Goal: Task Accomplishment & Management: Use online tool/utility

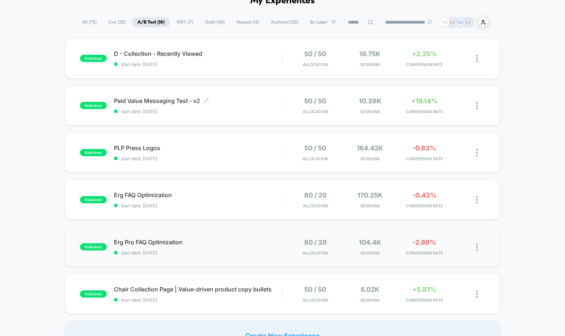
scroll to position [42, 0]
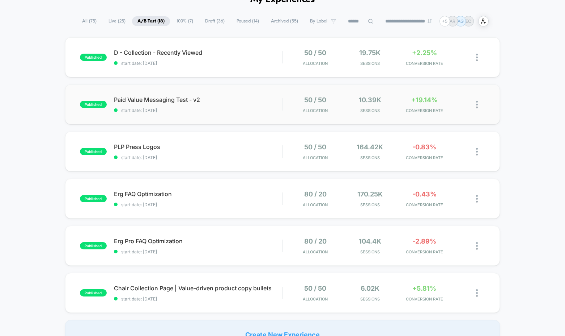
click at [261, 116] on div "published Paid Value Messaging Test - v2 start date: [DATE] 50 / 50 Allocation …" at bounding box center [282, 104] width 435 height 40
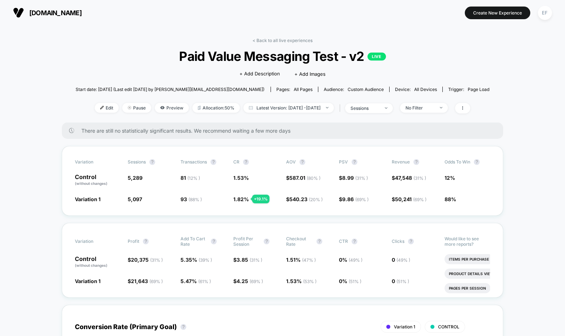
click at [274, 40] on link "< Back to all live experiences" at bounding box center [283, 40] width 60 height 5
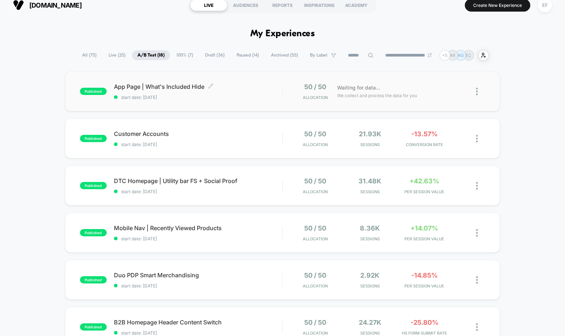
scroll to position [9, 0]
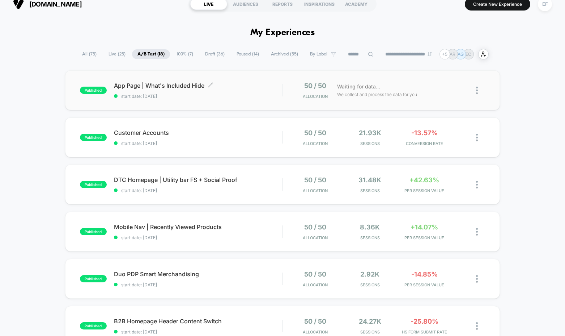
click at [262, 95] on span "start date: [DATE]" at bounding box center [198, 95] width 169 height 5
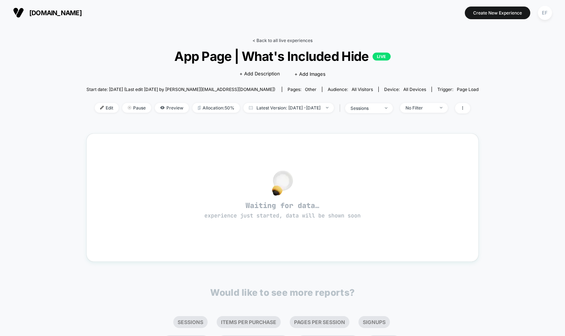
click at [308, 38] on link "< Back to all live experiences" at bounding box center [283, 40] width 60 height 5
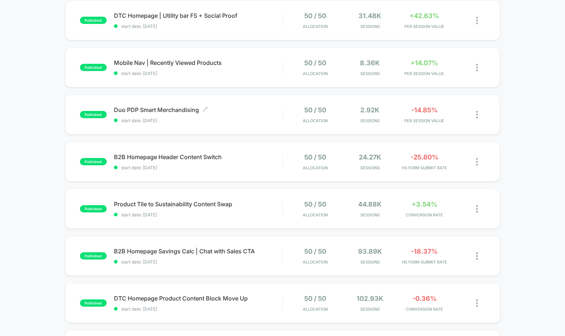
scroll to position [193, 0]
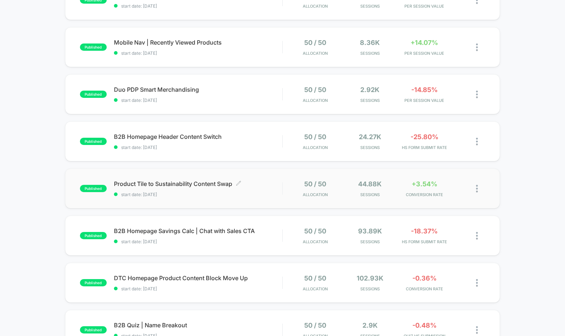
click at [276, 189] on div "Product Tile to Sustainability Content Swap Click to edit experience details Cl…" at bounding box center [198, 188] width 169 height 17
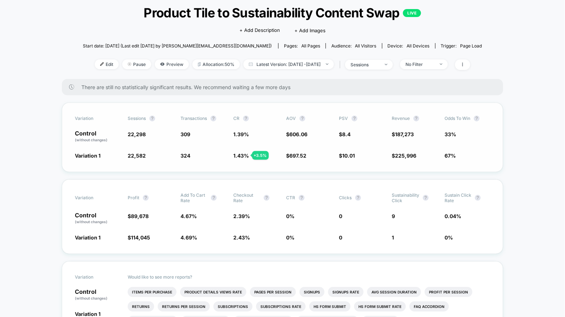
scroll to position [48, 0]
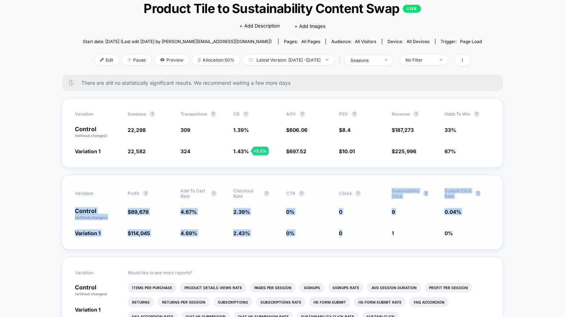
drag, startPoint x: 391, startPoint y: 191, endPoint x: 440, endPoint y: 227, distance: 60.6
click at [440, 227] on div "Variation Profit ? Add To Cart Rate ? Checkout Rate ? CTR ? Clicks ? Sustainabi…" at bounding box center [283, 212] width 442 height 75
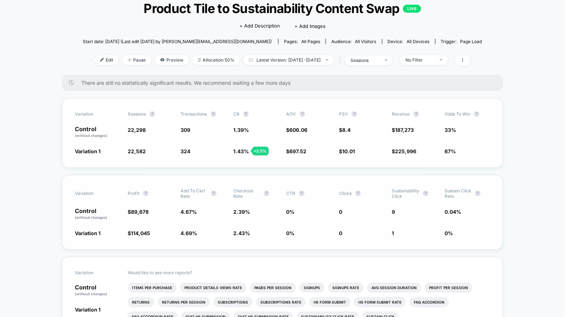
click at [462, 233] on span "0 % - 78.1 %" at bounding box center [468, 232] width 46 height 7
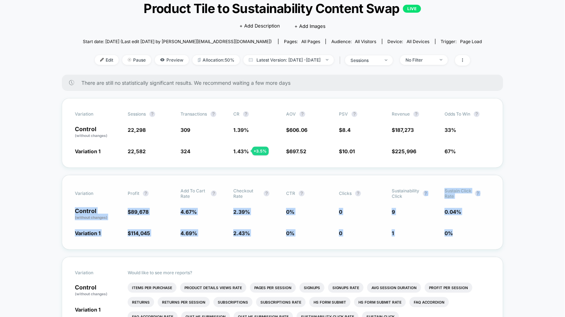
drag, startPoint x: 447, startPoint y: 225, endPoint x: 400, endPoint y: 194, distance: 56.4
click at [402, 195] on div "Variation Profit ? Add To Cart Rate ? Checkout Rate ? CTR ? Clicks ? Sustainabi…" at bounding box center [283, 212] width 442 height 75
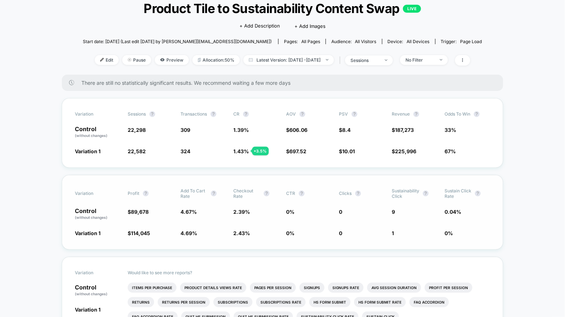
click at [388, 191] on div "Variation Profit ? Add To Cart Rate ? Checkout Rate ? CTR ? Clicks ? Sustainabi…" at bounding box center [282, 193] width 415 height 11
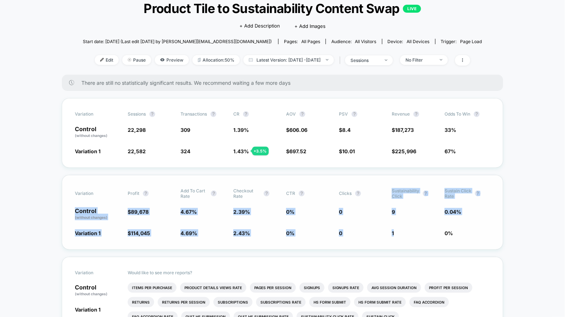
drag, startPoint x: 408, startPoint y: 210, endPoint x: 441, endPoint y: 237, distance: 43.1
click at [441, 237] on div "Variation Profit ? Add To Cart Rate ? Checkout Rate ? CTR ? Clicks ? Sustainabi…" at bounding box center [283, 212] width 442 height 75
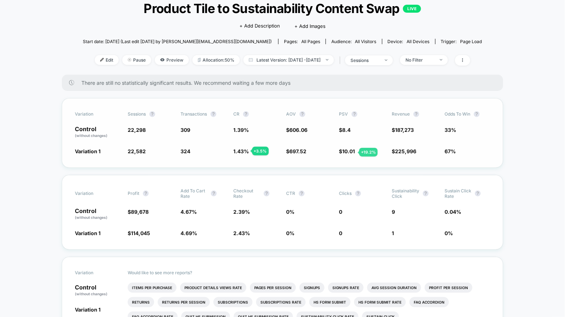
scroll to position [0, 0]
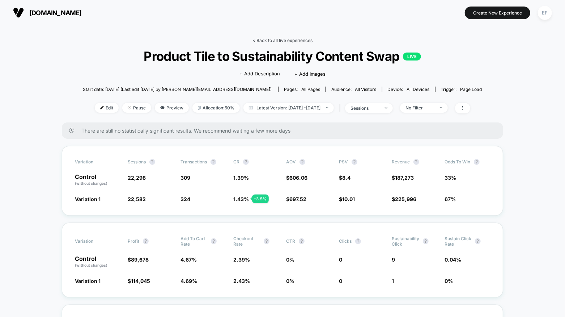
click at [274, 39] on link "< Back to all live experiences" at bounding box center [283, 40] width 60 height 5
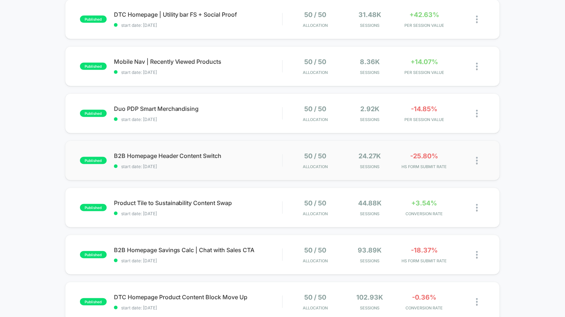
scroll to position [175, 0]
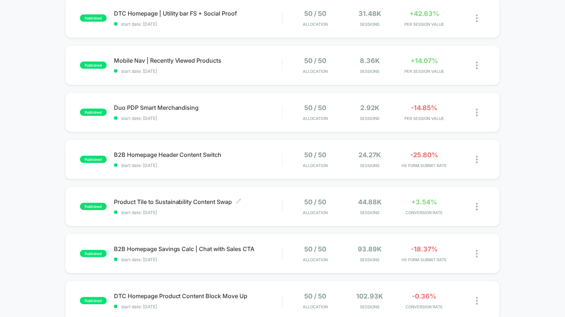
click at [266, 207] on div "Product Tile to Sustainability Content Swap Click to edit experience details Cl…" at bounding box center [198, 206] width 169 height 17
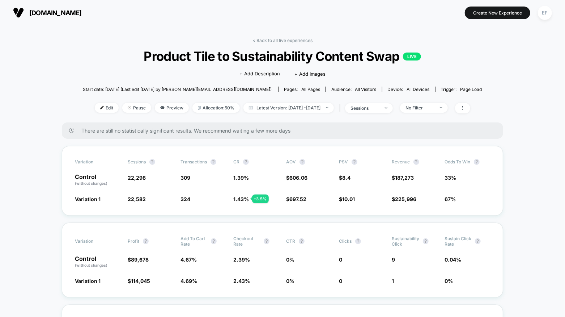
scroll to position [75, 0]
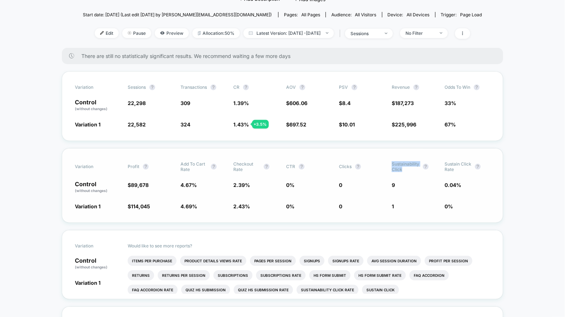
drag, startPoint x: 408, startPoint y: 171, endPoint x: 392, endPoint y: 163, distance: 18.0
click at [392, 163] on span "Sustainability Click" at bounding box center [406, 166] width 28 height 11
click at [401, 170] on span "Sustainability Click" at bounding box center [406, 166] width 28 height 11
click at [400, 182] on span "9" at bounding box center [415, 187] width 46 height 12
drag, startPoint x: 391, startPoint y: 183, endPoint x: 108, endPoint y: 181, distance: 283.0
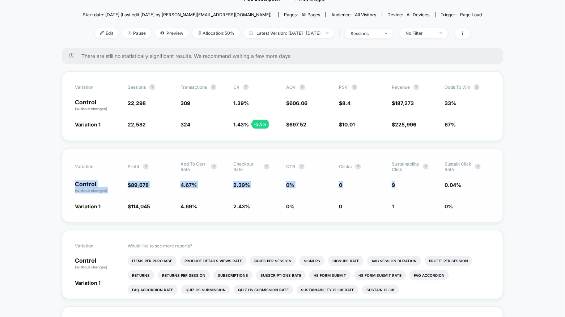
click at [108, 181] on div "Control (without changes) $ 89,678 4.67 % 2.39 % 0 % 0 9 0.04 %" at bounding box center [282, 187] width 415 height 12
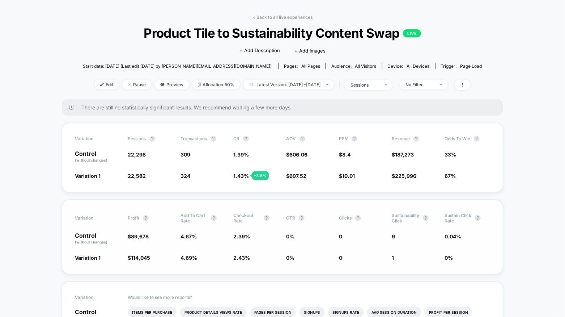
click at [454, 260] on span "0 % - 78.1 %" at bounding box center [468, 257] width 46 height 7
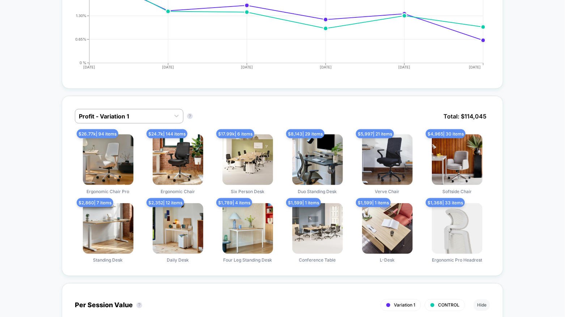
scroll to position [461, 0]
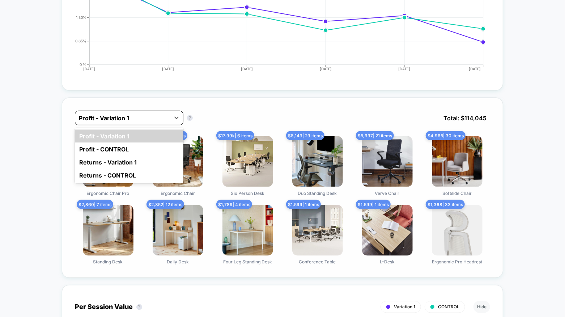
click at [152, 115] on div at bounding box center [123, 118] width 88 height 9
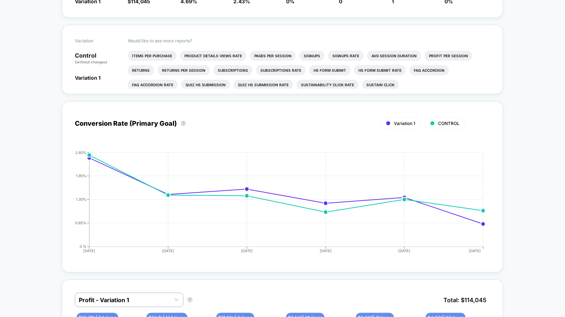
scroll to position [0, 0]
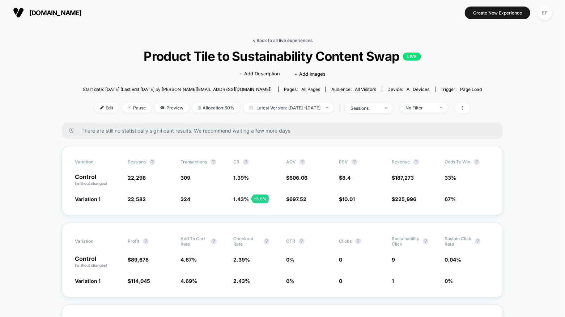
click at [270, 38] on link "< Back to all live experiences" at bounding box center [283, 40] width 60 height 5
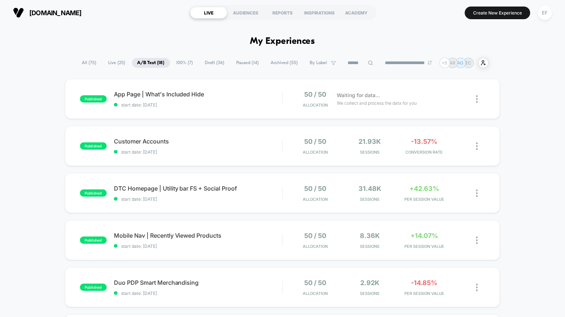
click at [213, 65] on span "Draft ( 36 )" at bounding box center [215, 63] width 30 height 10
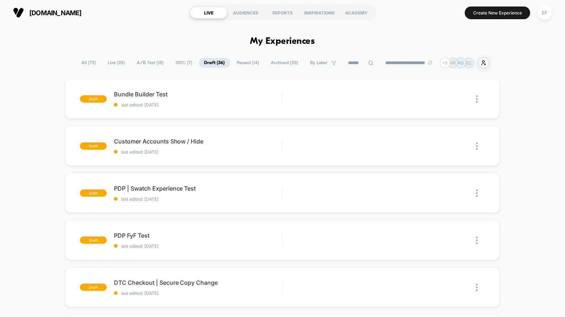
click at [240, 66] on span "Paused ( 14 )" at bounding box center [248, 63] width 33 height 10
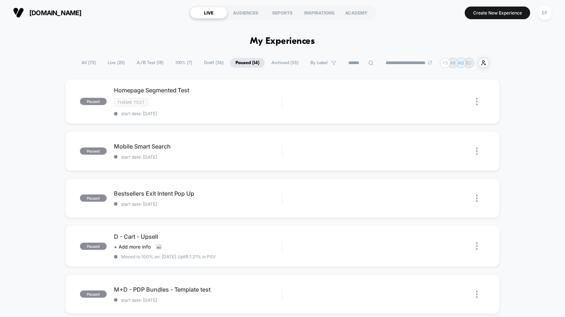
click at [180, 62] on span "100% ( 7 )" at bounding box center [184, 63] width 28 height 10
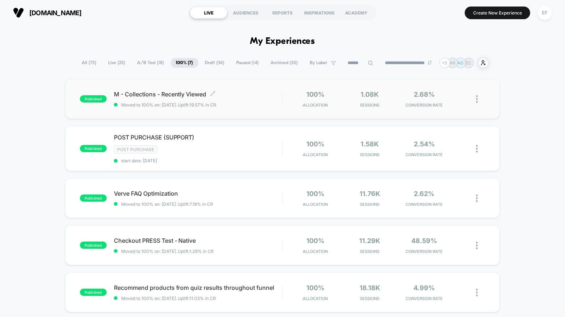
click at [268, 105] on span "Moved to 100% on: [DATE] . Uplift: 19.57% in CR" at bounding box center [198, 104] width 169 height 5
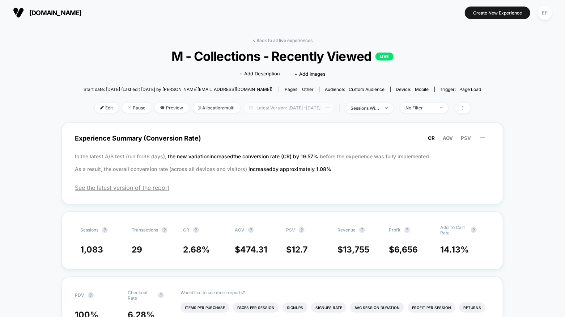
click at [269, 110] on span "Latest Version: [DATE] - [DATE]" at bounding box center [289, 108] width 90 height 10
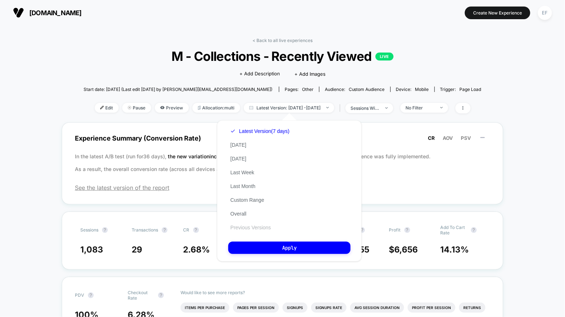
click at [256, 228] on button "Previous Versions" at bounding box center [250, 227] width 45 height 7
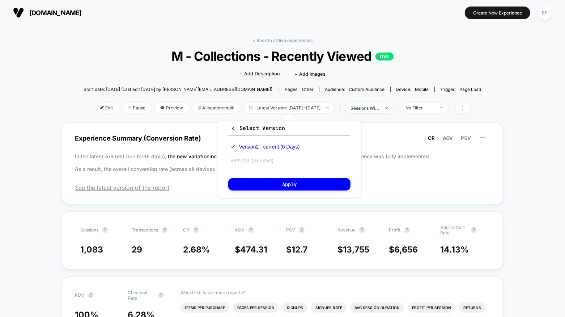
click at [255, 163] on button "Version 1 (37 Days)" at bounding box center [251, 160] width 47 height 7
drag, startPoint x: 266, startPoint y: 187, endPoint x: 262, endPoint y: 188, distance: 4.0
click at [266, 187] on button "Apply" at bounding box center [289, 184] width 122 height 12
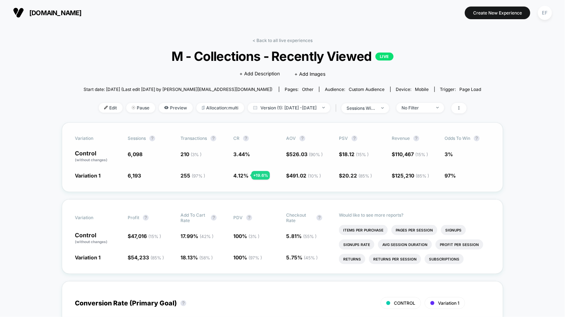
click at [122, 176] on div "Variation 1 6,193 + 1.6 % 255 ( 97 % ) + 19.6 % 4.12 % + 19.6 % $ 491.02 ( 10 %…" at bounding box center [282, 175] width 415 height 7
drag, startPoint x: 132, startPoint y: 175, endPoint x: 453, endPoint y: 176, distance: 321.0
click at [460, 175] on div "Variation 1 6,193 + 1.6 % 255 ( 97 % ) + 19.6 % 4.12 % + 19.6 % $ 491.02 ( 10 %…" at bounding box center [282, 175] width 415 height 7
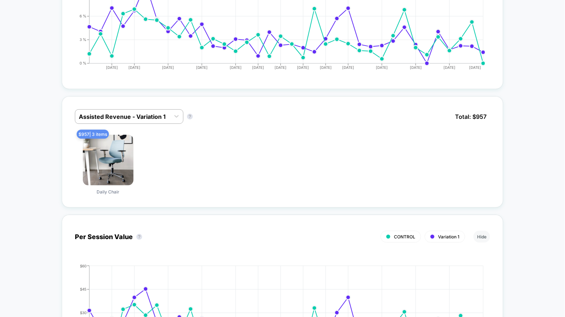
scroll to position [385, 0]
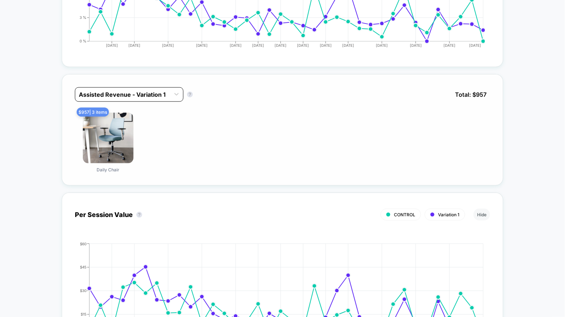
click at [143, 94] on div at bounding box center [123, 94] width 88 height 9
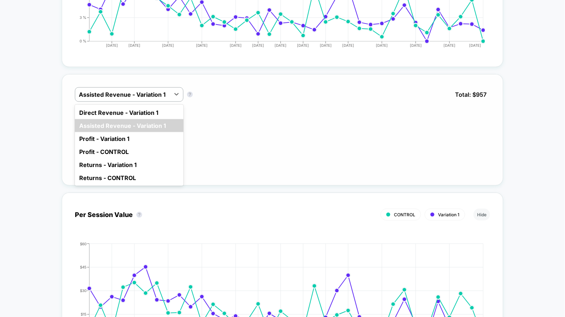
click at [145, 110] on div "Direct Revenue - Variation 1" at bounding box center [129, 112] width 109 height 13
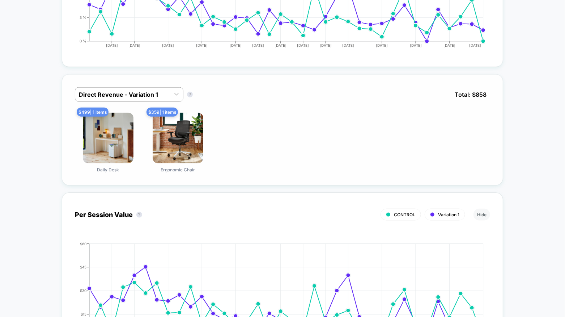
scroll to position [0, 0]
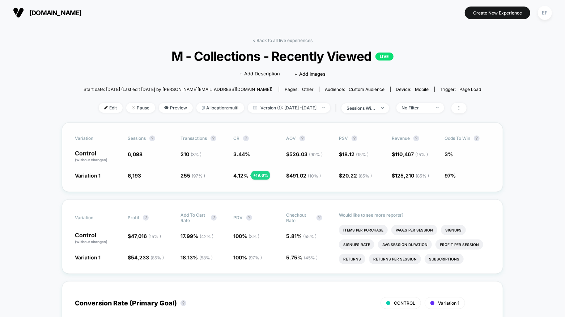
click at [215, 168] on div "Variation Sessions ? Transactions ? CR ? AOV ? PSV ? Revenue ? Odds to Win ? Co…" at bounding box center [283, 156] width 442 height 69
drag, startPoint x: 465, startPoint y: 176, endPoint x: 438, endPoint y: 175, distance: 27.5
click at [438, 175] on div "Variation 1 6,193 + 1.6 % 255 ( 97 % ) + 19.6 % 4.12 % + 19.6 % $ 491.02 ( 10 %…" at bounding box center [282, 175] width 415 height 7
click at [465, 178] on span "97%" at bounding box center [468, 175] width 46 height 7
drag, startPoint x: 441, startPoint y: 176, endPoint x: 123, endPoint y: 176, distance: 318.1
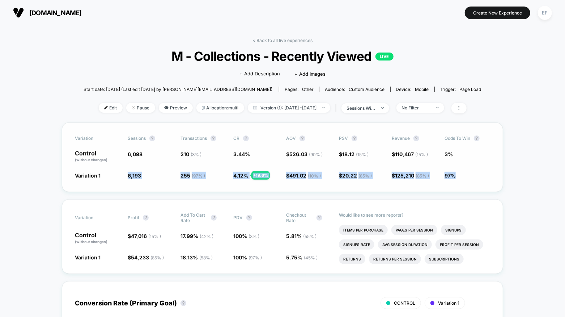
click at [123, 176] on div "Variation 1 6,193 + 1.6 % 255 ( 97 % ) + 19.6 % 4.12 % + 19.6 % $ 491.02 ( 10 %…" at bounding box center [282, 175] width 415 height 7
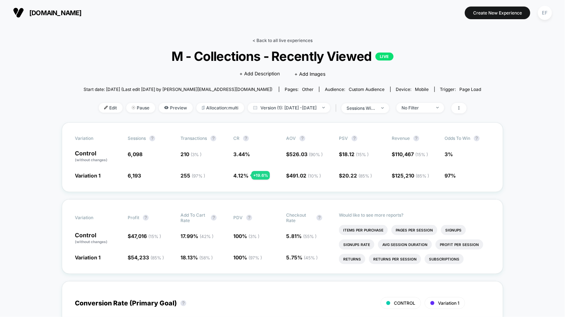
click at [262, 40] on link "< Back to all live experiences" at bounding box center [283, 40] width 60 height 5
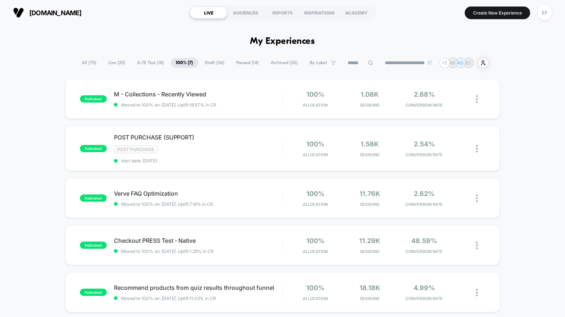
click at [144, 63] on span "A/B Test ( 18 )" at bounding box center [151, 63] width 38 height 10
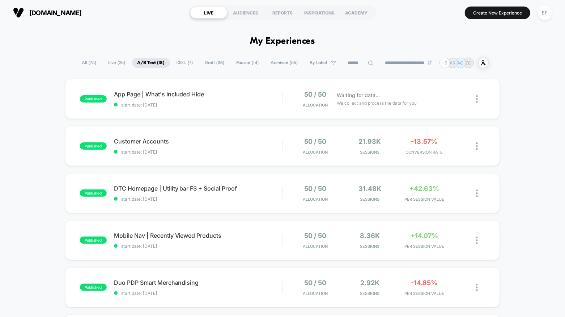
click at [257, 117] on div "published App Page | What's Included Hide start date: [DATE] 50 / 50 Allocation…" at bounding box center [282, 99] width 435 height 40
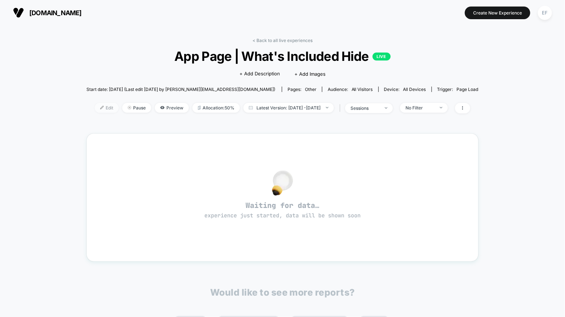
drag, startPoint x: 98, startPoint y: 110, endPoint x: 105, endPoint y: 112, distance: 6.4
click at [98, 110] on span "Edit" at bounding box center [107, 108] width 24 height 10
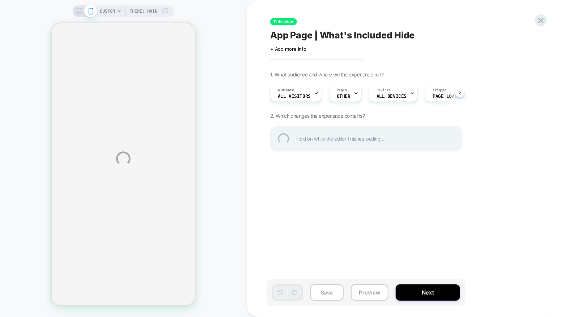
click at [80, 13] on div "CUSTOM Theme: MAIN Published App Page | What's Included Hide Click to edit expe…" at bounding box center [282, 158] width 565 height 317
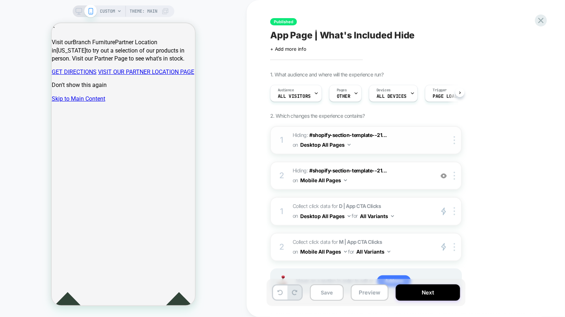
scroll to position [29, 0]
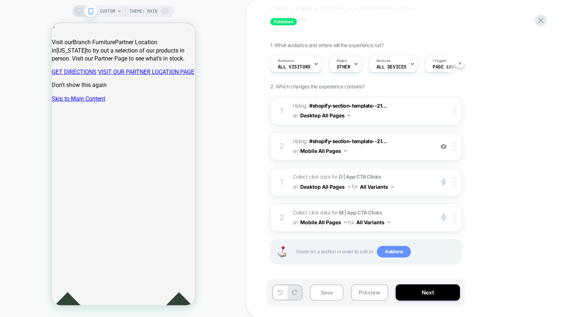
click at [393, 246] on span "Add new" at bounding box center [394, 252] width 34 height 12
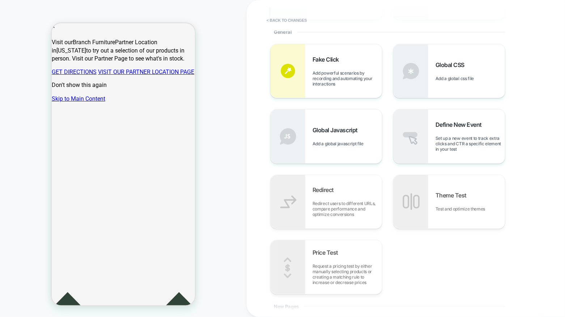
scroll to position [157, 0]
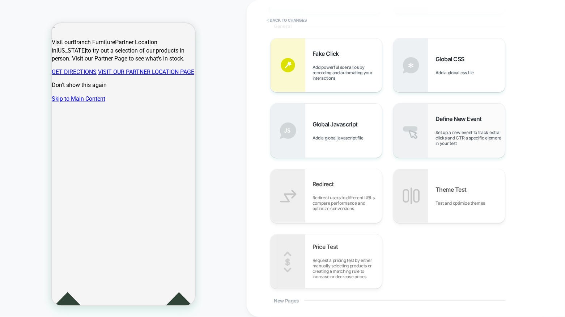
click at [458, 122] on span "Define New Event" at bounding box center [461, 118] width 50 height 7
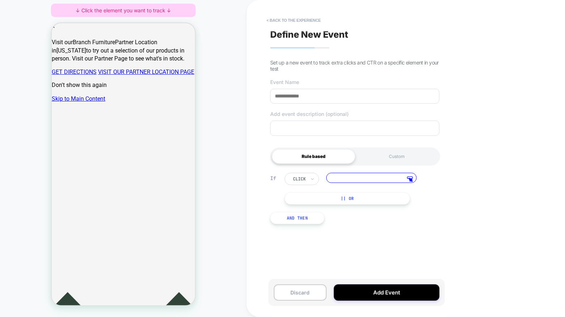
click at [352, 95] on input at bounding box center [354, 96] width 169 height 15
type input "*"
type input "**********"
click at [91, 242] on div at bounding box center [91, 241] width 63 height 21
click at [116, 165] on span "Track Clicks" at bounding box center [119, 164] width 24 height 6
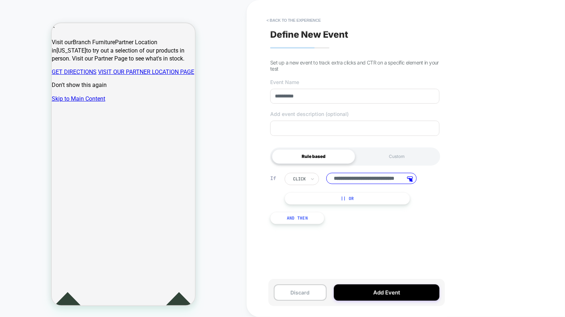
scroll to position [0, 0]
click at [356, 200] on button "|| Or" at bounding box center [348, 198] width 126 height 12
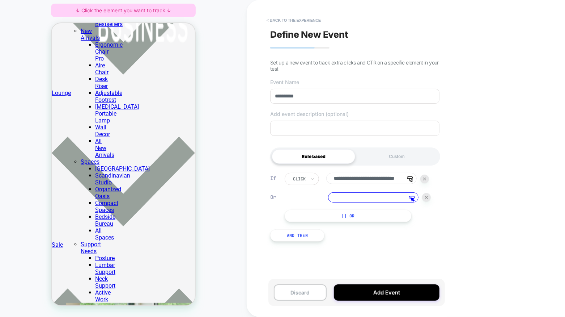
scroll to position [2814, 0]
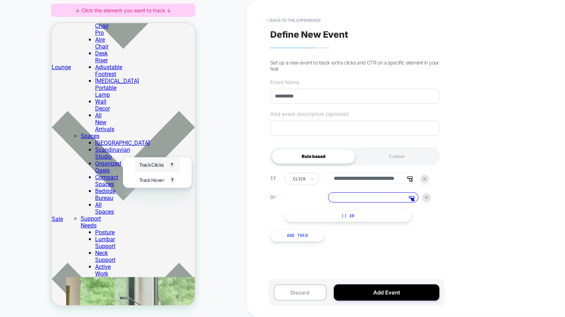
click at [144, 164] on span "Track Clicks" at bounding box center [151, 164] width 24 height 6
type input "**********"
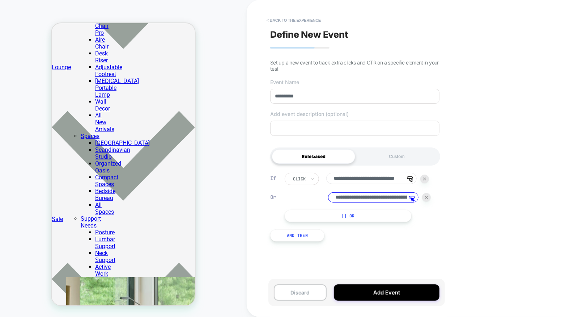
click at [383, 222] on button "|| Or" at bounding box center [348, 216] width 127 height 12
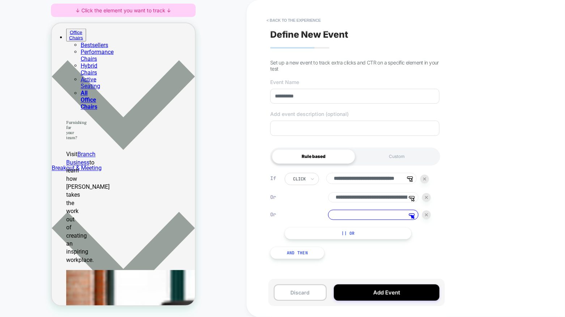
scroll to position [3473, 0]
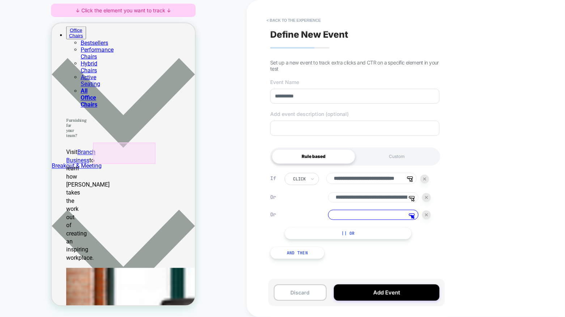
click at [117, 149] on div at bounding box center [124, 152] width 63 height 21
click at [131, 157] on div "Track Clicks ? Tracks clicks on the selected element." at bounding box center [151, 156] width 45 height 15
type input "**********"
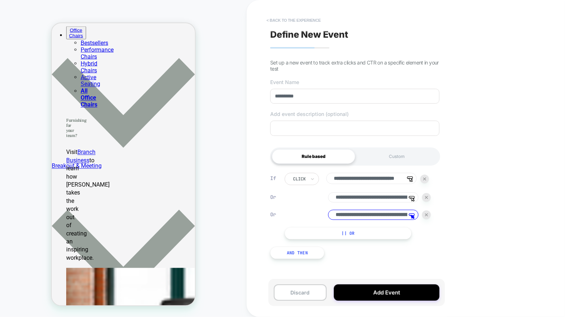
click at [290, 20] on button "< back to the experience" at bounding box center [294, 20] width 62 height 12
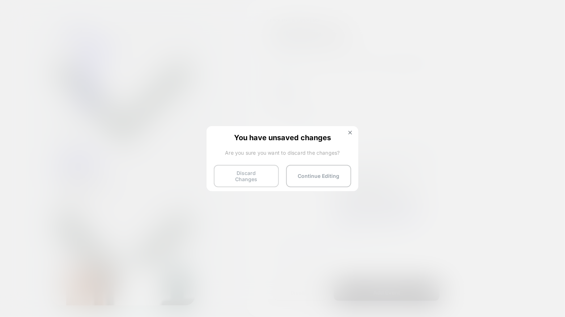
click at [240, 171] on button "Discard Changes" at bounding box center [246, 176] width 65 height 22
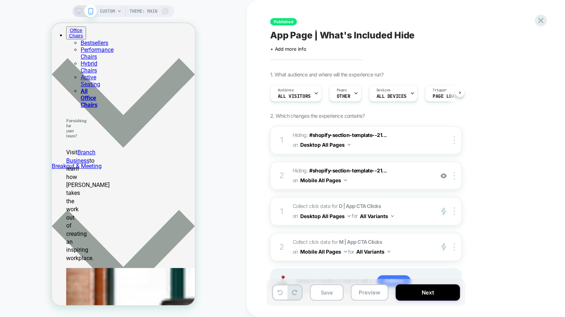
scroll to position [29, 0]
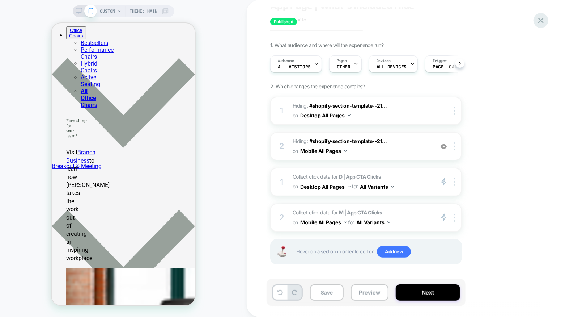
click at [541, 18] on icon at bounding box center [541, 21] width 10 height 10
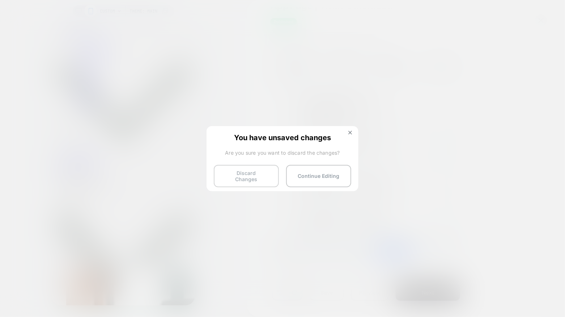
click at [246, 169] on button "Discard Changes" at bounding box center [246, 176] width 65 height 22
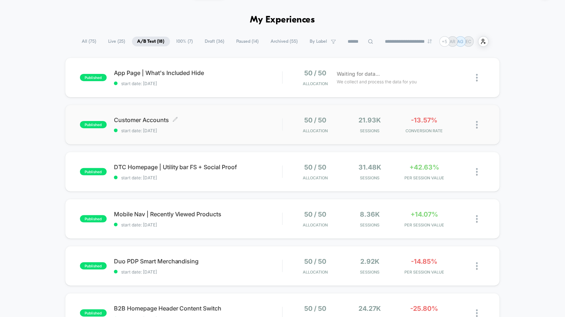
scroll to position [22, 0]
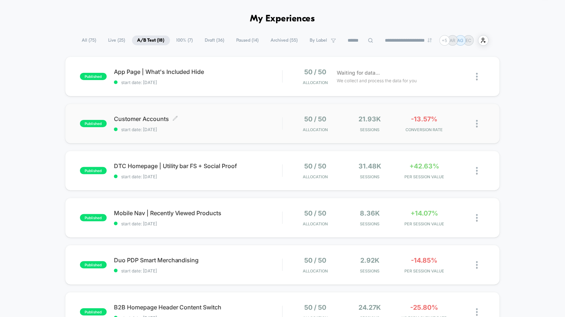
click at [245, 125] on div "Customer Accounts Click to edit experience details Click to edit experience det…" at bounding box center [198, 123] width 169 height 17
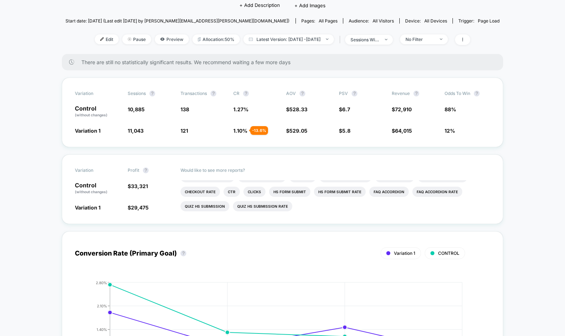
scroll to position [73, 0]
